Goal: Task Accomplishment & Management: Manage account settings

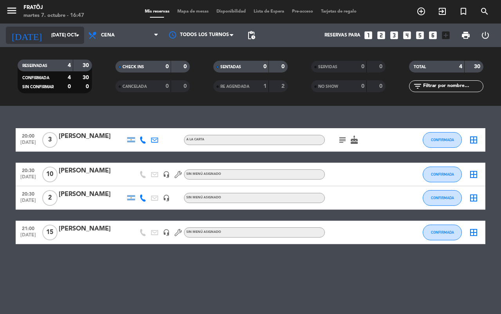
click at [47, 34] on input "[DATE] oct." at bounding box center [78, 35] width 62 height 13
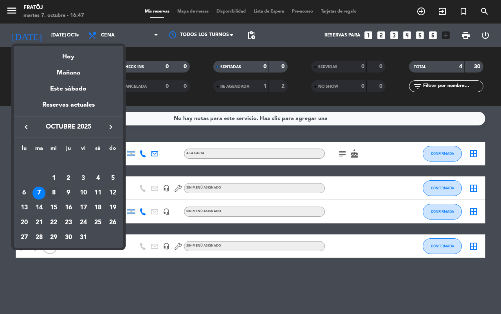
click at [53, 191] on div "8" at bounding box center [53, 192] width 13 height 13
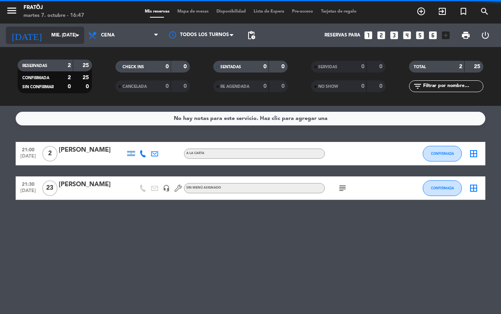
click at [61, 36] on input "mié. [DATE]" at bounding box center [78, 35] width 62 height 13
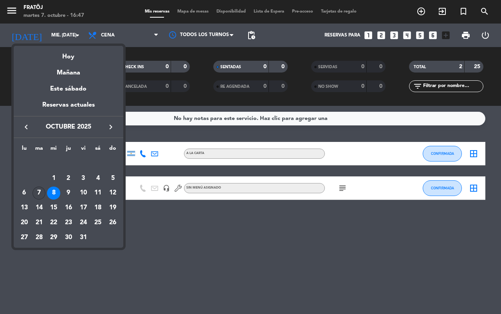
click at [38, 191] on div "7" at bounding box center [38, 192] width 13 height 13
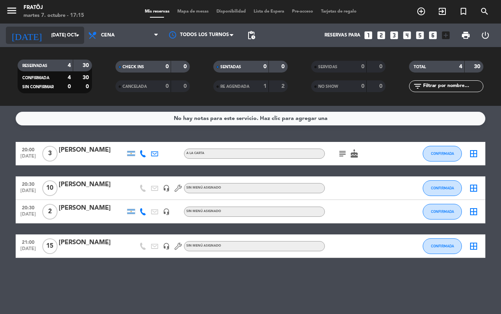
click at [57, 38] on input "[DATE] oct." at bounding box center [78, 35] width 62 height 13
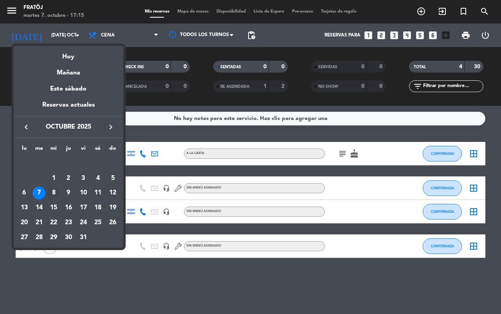
click at [49, 195] on div "8" at bounding box center [53, 192] width 13 height 13
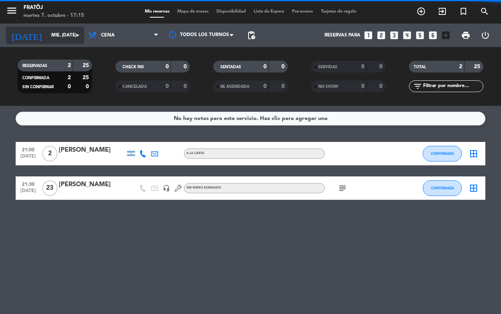
click at [57, 43] on div "[DATE] mié. [DATE] arrow_drop_down" at bounding box center [45, 35] width 78 height 17
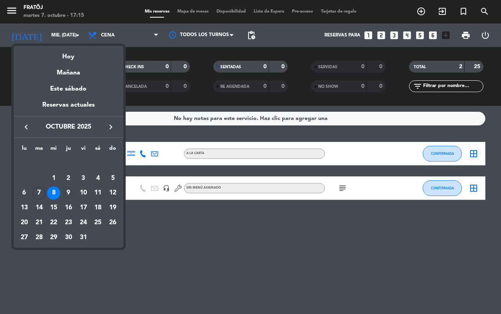
click at [67, 190] on div "9" at bounding box center [68, 192] width 13 height 13
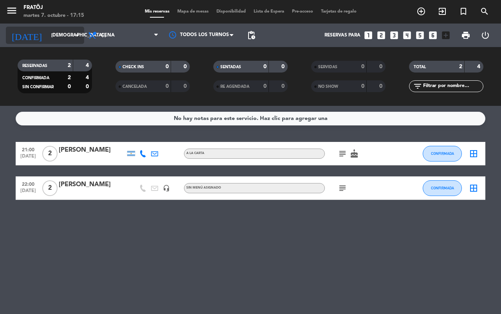
click at [61, 34] on input "[DEMOGRAPHIC_DATA] [DATE]" at bounding box center [78, 35] width 62 height 13
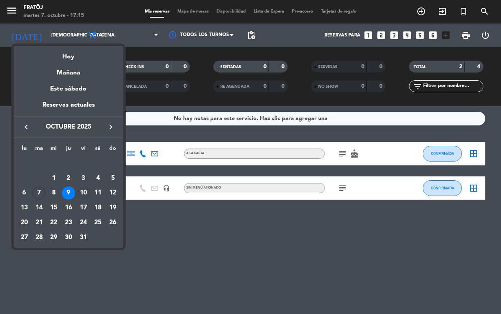
click at [85, 190] on div "10" at bounding box center [83, 192] width 13 height 13
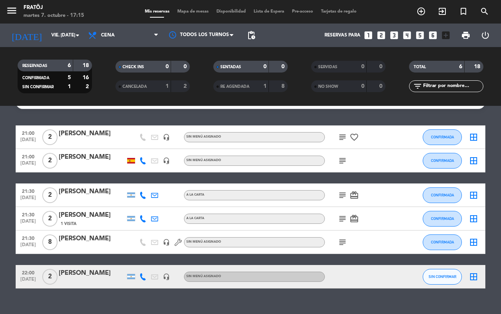
scroll to position [30, 0]
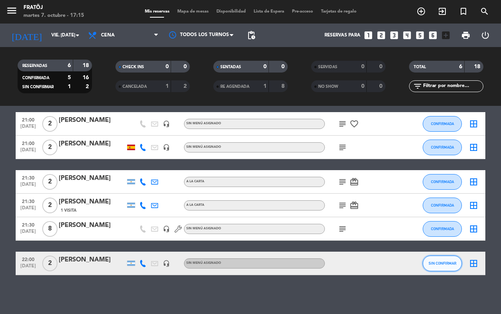
click at [428, 263] on button "SIN CONFIRMAR" at bounding box center [442, 263] width 39 height 16
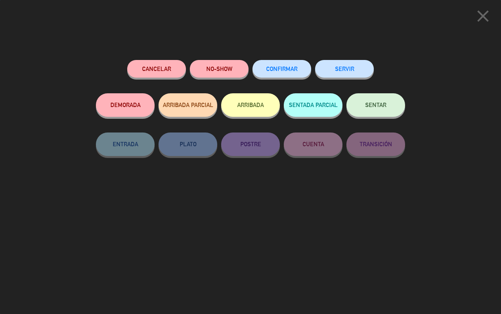
click at [285, 72] on button "CONFIRMAR" at bounding box center [282, 69] width 59 height 18
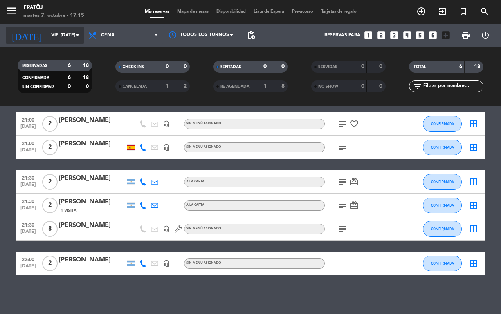
click at [55, 38] on input "vie. [DATE]" at bounding box center [78, 35] width 62 height 13
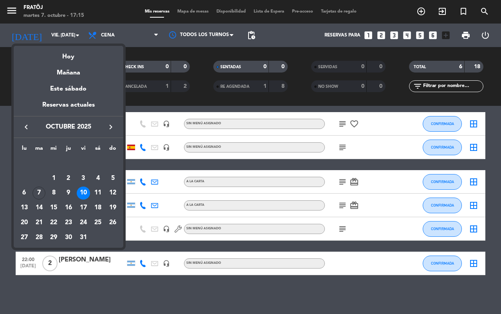
click at [95, 191] on div "11" at bounding box center [97, 192] width 13 height 13
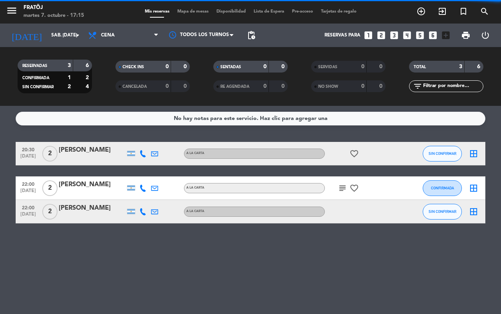
scroll to position [0, 0]
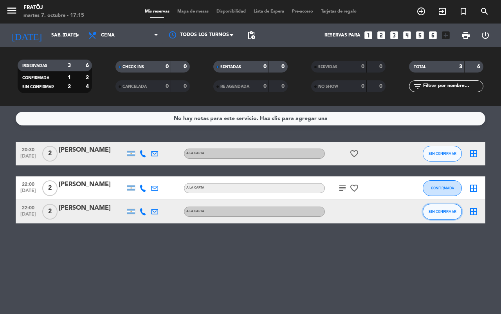
click at [438, 212] on span "SIN CONFIRMAR" at bounding box center [443, 211] width 28 height 4
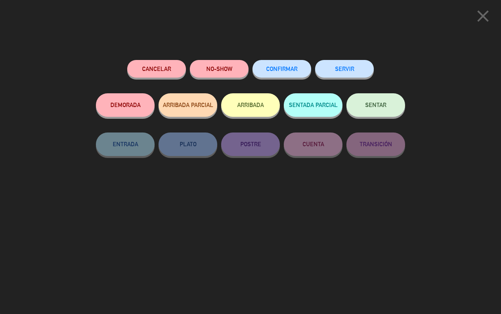
click at [271, 73] on button "CONFIRMAR" at bounding box center [282, 69] width 59 height 18
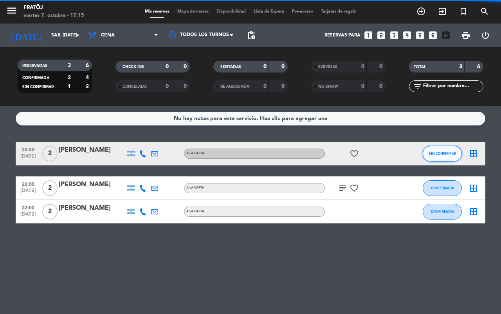
click at [431, 152] on span "SIN CONFIRMAR" at bounding box center [443, 153] width 28 height 4
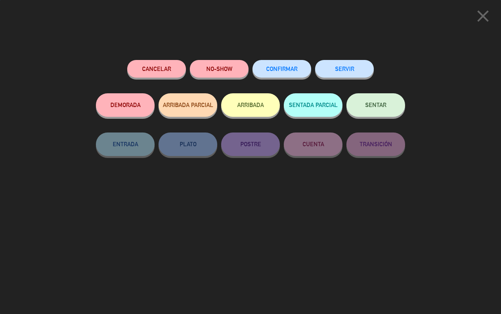
click at [278, 67] on span "CONFIRMAR" at bounding box center [281, 68] width 31 height 7
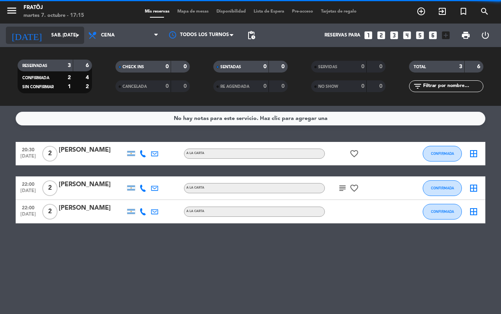
click at [57, 38] on input "sáb. [DATE]" at bounding box center [78, 35] width 62 height 13
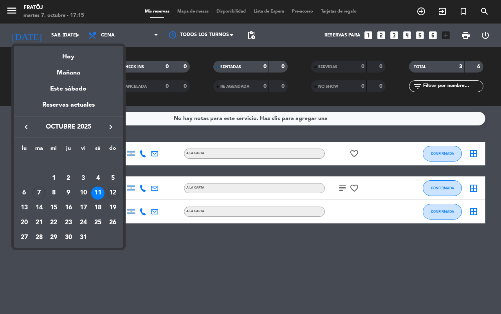
click at [115, 194] on div "12" at bounding box center [112, 192] width 13 height 13
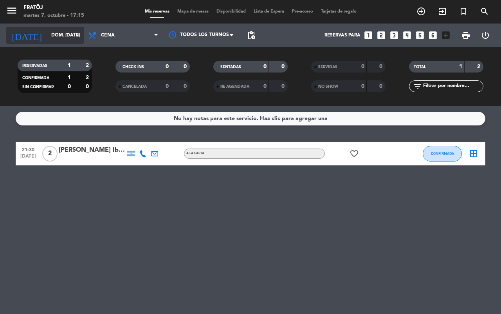
click at [65, 32] on input "dom. [DATE]" at bounding box center [78, 35] width 62 height 13
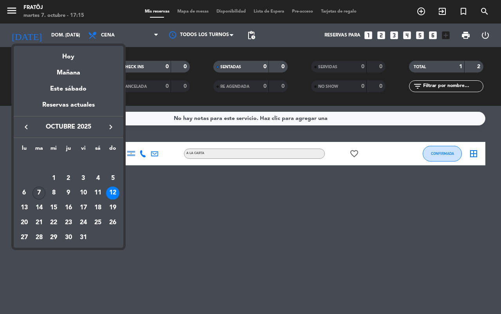
click at [34, 195] on div "7" at bounding box center [38, 192] width 13 height 13
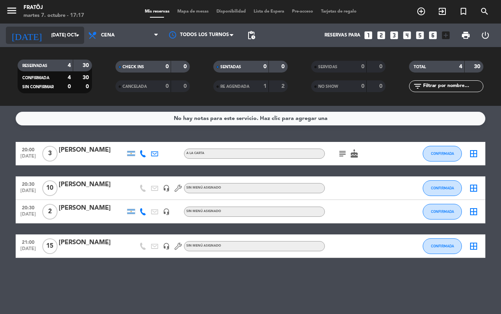
click at [63, 29] on input "[DATE] oct." at bounding box center [78, 35] width 62 height 13
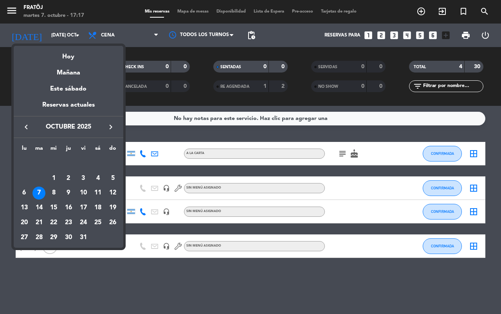
click at [42, 191] on div "7" at bounding box center [38, 192] width 13 height 13
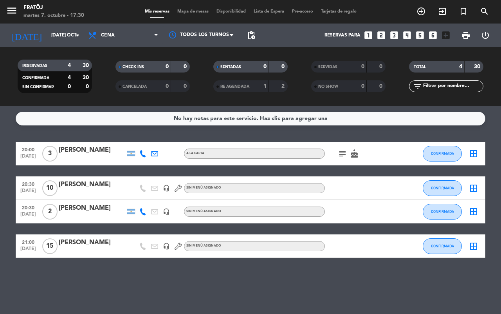
click at [89, 120] on div "No hay notas para este servicio. Haz clic para agregar una" at bounding box center [251, 119] width 470 height 14
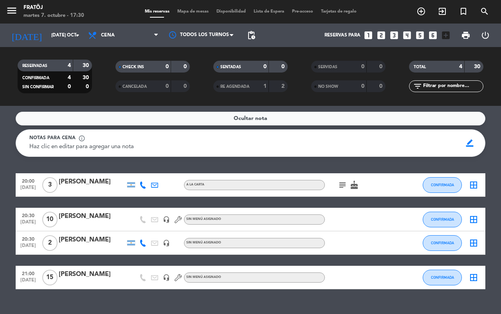
click at [76, 119] on div "Ocultar nota" at bounding box center [251, 119] width 470 height 14
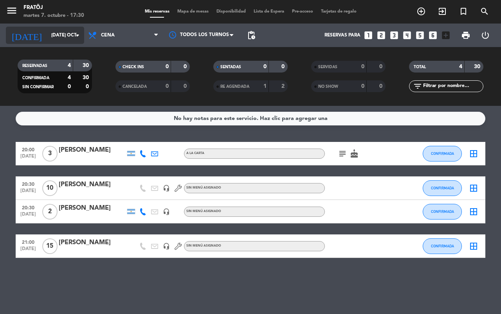
click at [60, 38] on input "[DATE] oct." at bounding box center [78, 35] width 62 height 13
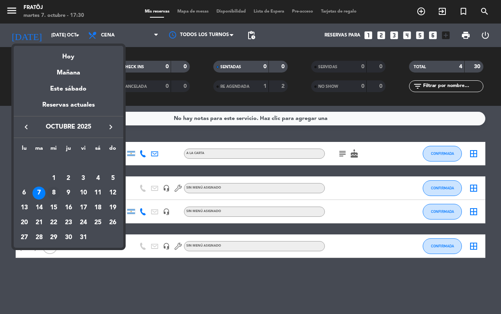
click at [55, 193] on div "8" at bounding box center [53, 192] width 13 height 13
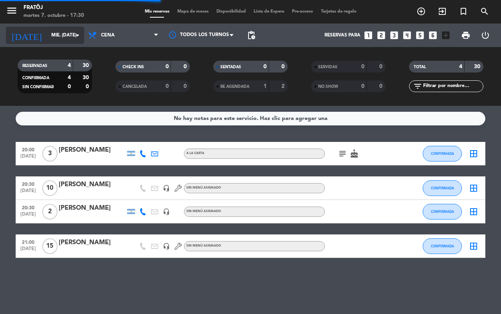
click at [71, 36] on input "mié. [DATE]" at bounding box center [78, 35] width 62 height 13
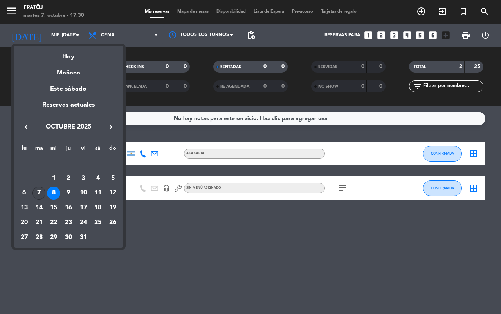
click at [34, 189] on div "7" at bounding box center [38, 192] width 13 height 13
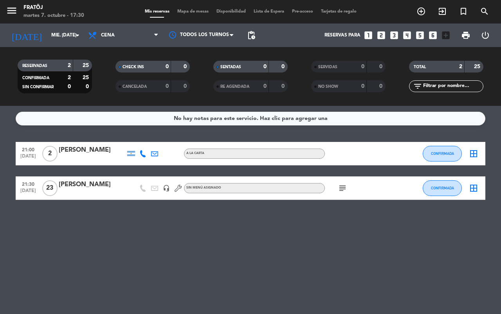
type input "[DATE] oct."
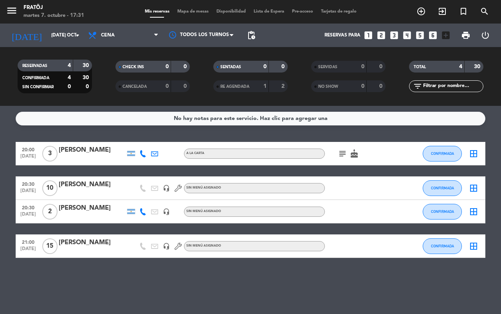
click at [65, 192] on div at bounding box center [92, 193] width 67 height 6
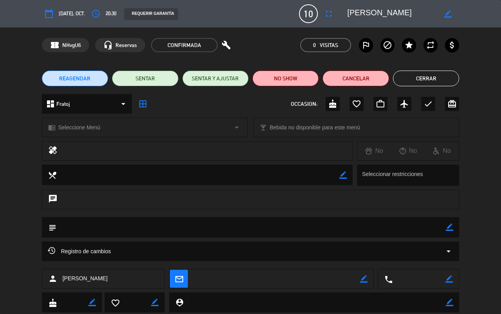
click at [450, 226] on icon "border_color" at bounding box center [449, 226] width 7 height 7
click at [438, 229] on textarea at bounding box center [251, 227] width 390 height 20
type textarea "CENTRO DEL SALON"
click at [450, 231] on div at bounding box center [449, 227] width 7 height 20
click at [448, 218] on div at bounding box center [449, 227] width 7 height 20
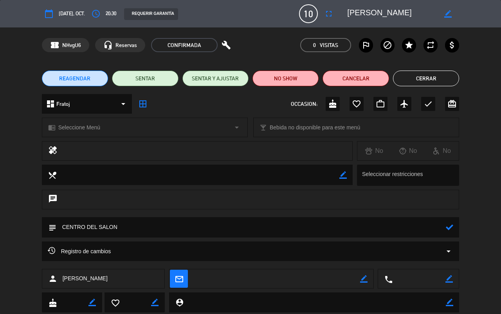
click at [447, 230] on icon at bounding box center [449, 226] width 7 height 7
click at [447, 71] on button "Cerrar" at bounding box center [426, 78] width 66 height 16
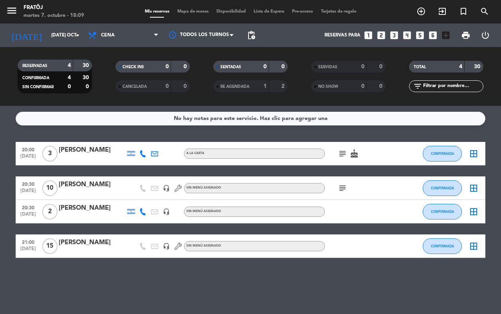
click at [341, 191] on icon "subject" at bounding box center [342, 187] width 9 height 9
click at [322, 173] on div "20:00 [DATE] 3 [PERSON_NAME] subject cake CONFIRMADA border_all 20:30 [DATE] [P…" at bounding box center [251, 200] width 470 height 116
